Goal: Obtain resource: Download file/media

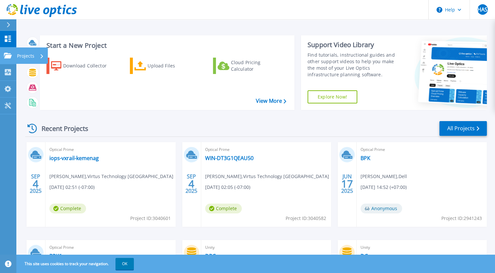
click at [6, 50] on link "Projects Projects" at bounding box center [8, 55] width 16 height 17
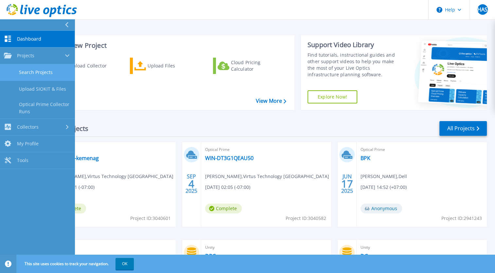
click at [28, 78] on link "Search Projects" at bounding box center [37, 72] width 75 height 17
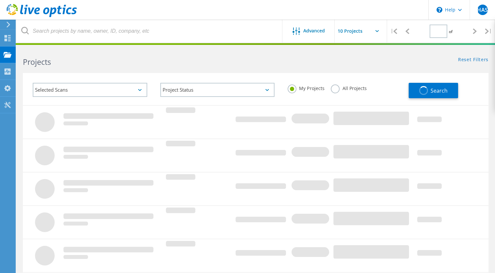
type input "1"
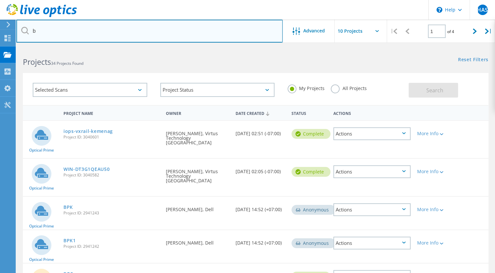
click at [96, 32] on input "b" at bounding box center [149, 31] width 266 height 23
type input "bpk"
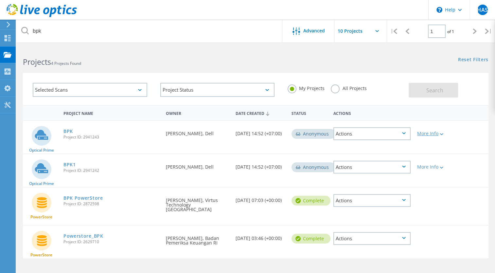
click at [425, 133] on div "More Info" at bounding box center [432, 133] width 31 height 5
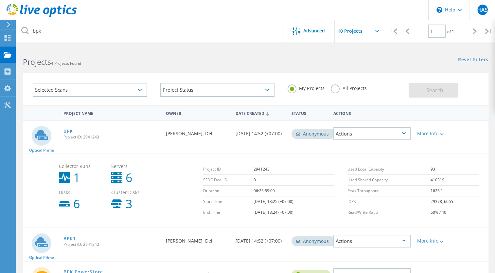
scroll to position [37, 0]
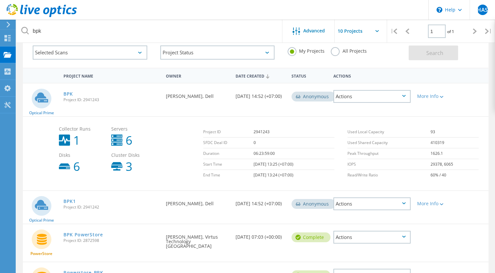
click at [96, 207] on span "Project ID: 2941242" at bounding box center [111, 207] width 96 height 4
click at [418, 201] on div "More Info" at bounding box center [432, 203] width 31 height 5
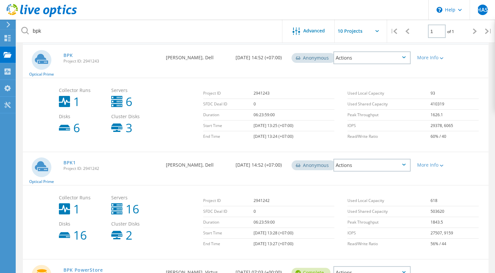
scroll to position [77, 0]
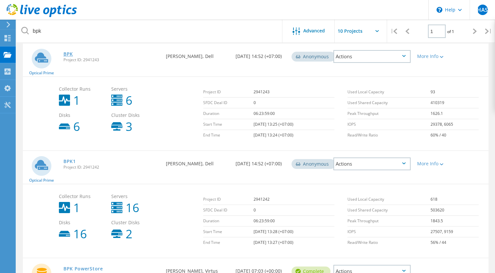
click at [68, 55] on link "BPK" at bounding box center [67, 54] width 9 height 5
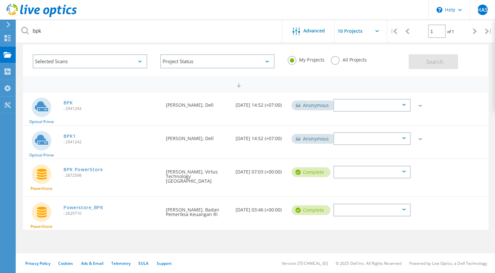
scroll to position [28, 0]
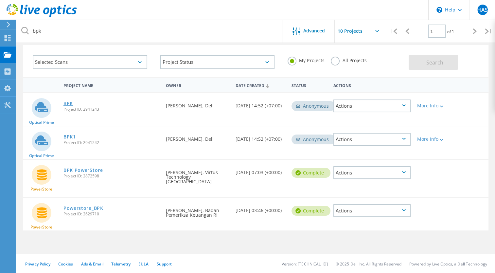
click at [66, 104] on link "BPK" at bounding box center [67, 103] width 9 height 5
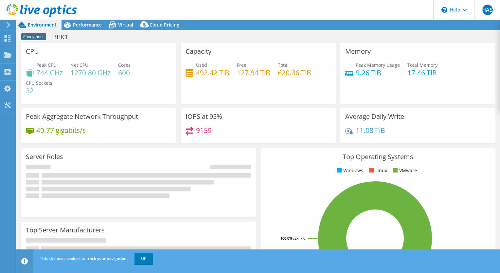
select select "USD"
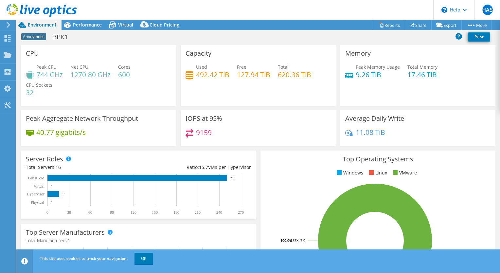
click at [349, 43] on div "Anonymous BPK1 Print" at bounding box center [258, 38] width 484 height 14
click at [93, 23] on span "Performance" at bounding box center [87, 25] width 29 height 6
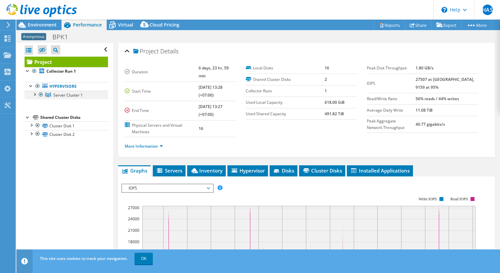
click at [36, 94] on div at bounding box center [34, 94] width 7 height 7
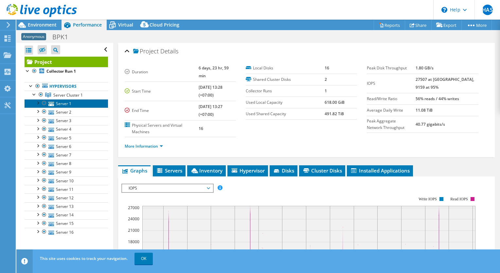
click at [67, 104] on link "Server 1" at bounding box center [66, 103] width 83 height 9
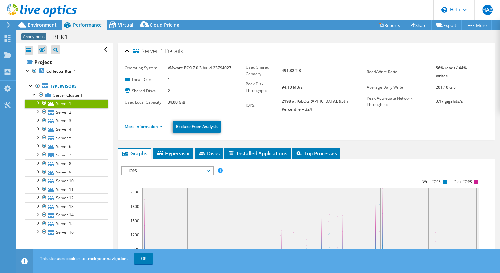
scroll to position [64, 0]
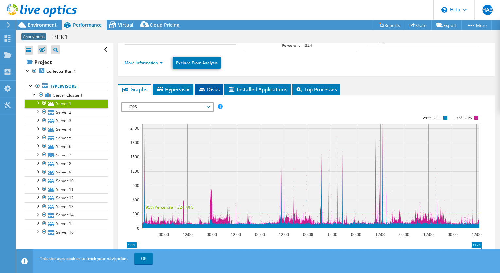
click at [204, 84] on li "Disks" at bounding box center [209, 89] width 28 height 11
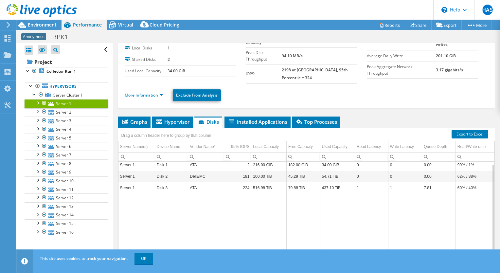
scroll to position [0, 0]
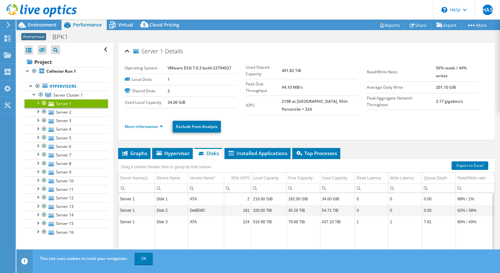
click at [37, 102] on div at bounding box center [37, 102] width 7 height 7
click at [39, 145] on div at bounding box center [37, 145] width 7 height 7
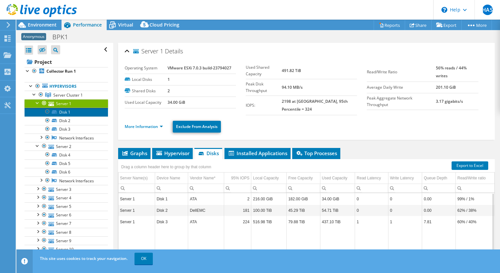
click at [65, 112] on link "Disk 1" at bounding box center [66, 112] width 83 height 9
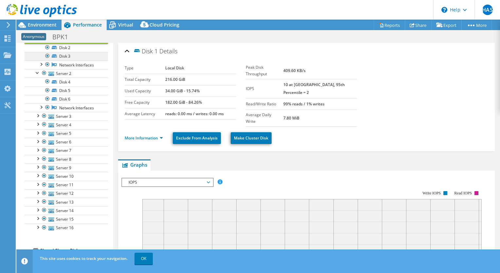
scroll to position [90, 0]
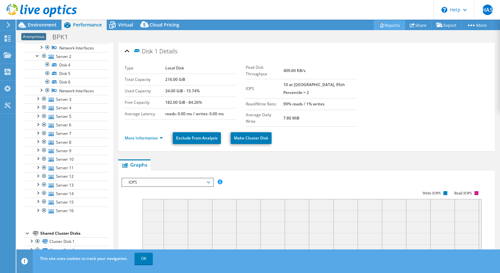
click at [385, 24] on link "Reports" at bounding box center [389, 25] width 31 height 10
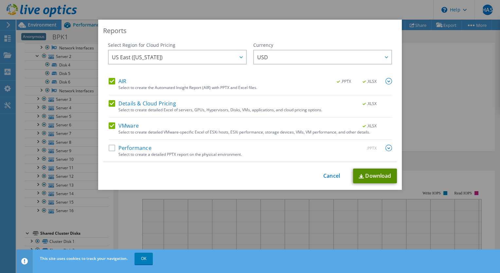
click at [362, 177] on link "Download" at bounding box center [375, 175] width 44 height 15
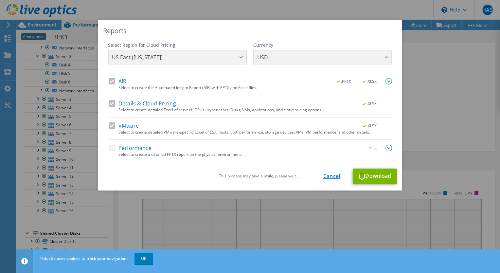
click at [333, 174] on link "Cancel" at bounding box center [331, 176] width 17 height 6
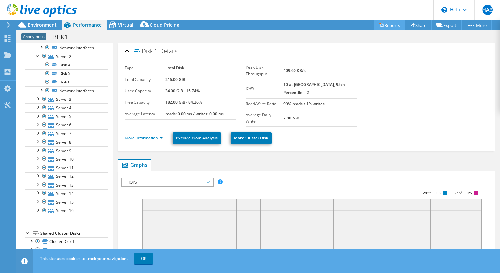
click at [387, 24] on link "Reports" at bounding box center [389, 25] width 31 height 10
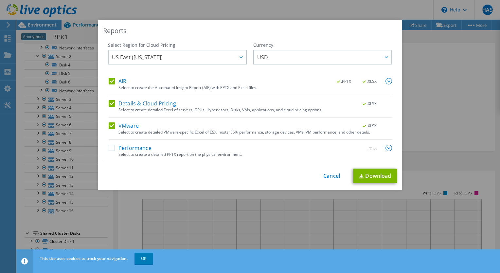
click at [109, 149] on label "Performance" at bounding box center [130, 148] width 43 height 7
click at [0, 0] on input "Performance" at bounding box center [0, 0] width 0 height 0
click at [371, 177] on link "Download" at bounding box center [375, 175] width 44 height 15
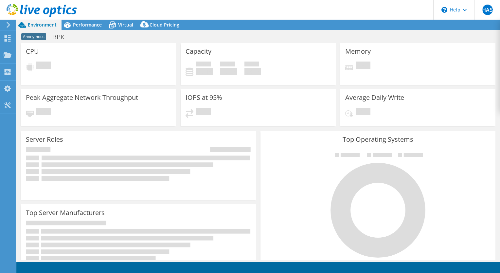
select select "[GEOGRAPHIC_DATA]"
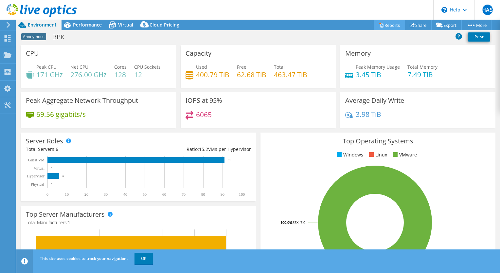
click at [391, 26] on link "Reports" at bounding box center [389, 25] width 31 height 10
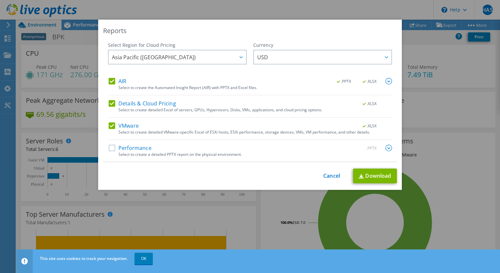
click at [148, 152] on div "Select to create a detailed PPTX report on the physical environment." at bounding box center [255, 154] width 274 height 5
click at [132, 149] on label "Performance" at bounding box center [130, 148] width 43 height 7
click at [0, 0] on input "Performance" at bounding box center [0, 0] width 0 height 0
click at [376, 174] on link "Download" at bounding box center [375, 175] width 44 height 15
click at [311, 34] on div "Reports" at bounding box center [250, 30] width 294 height 9
